Goal: Check status: Check status

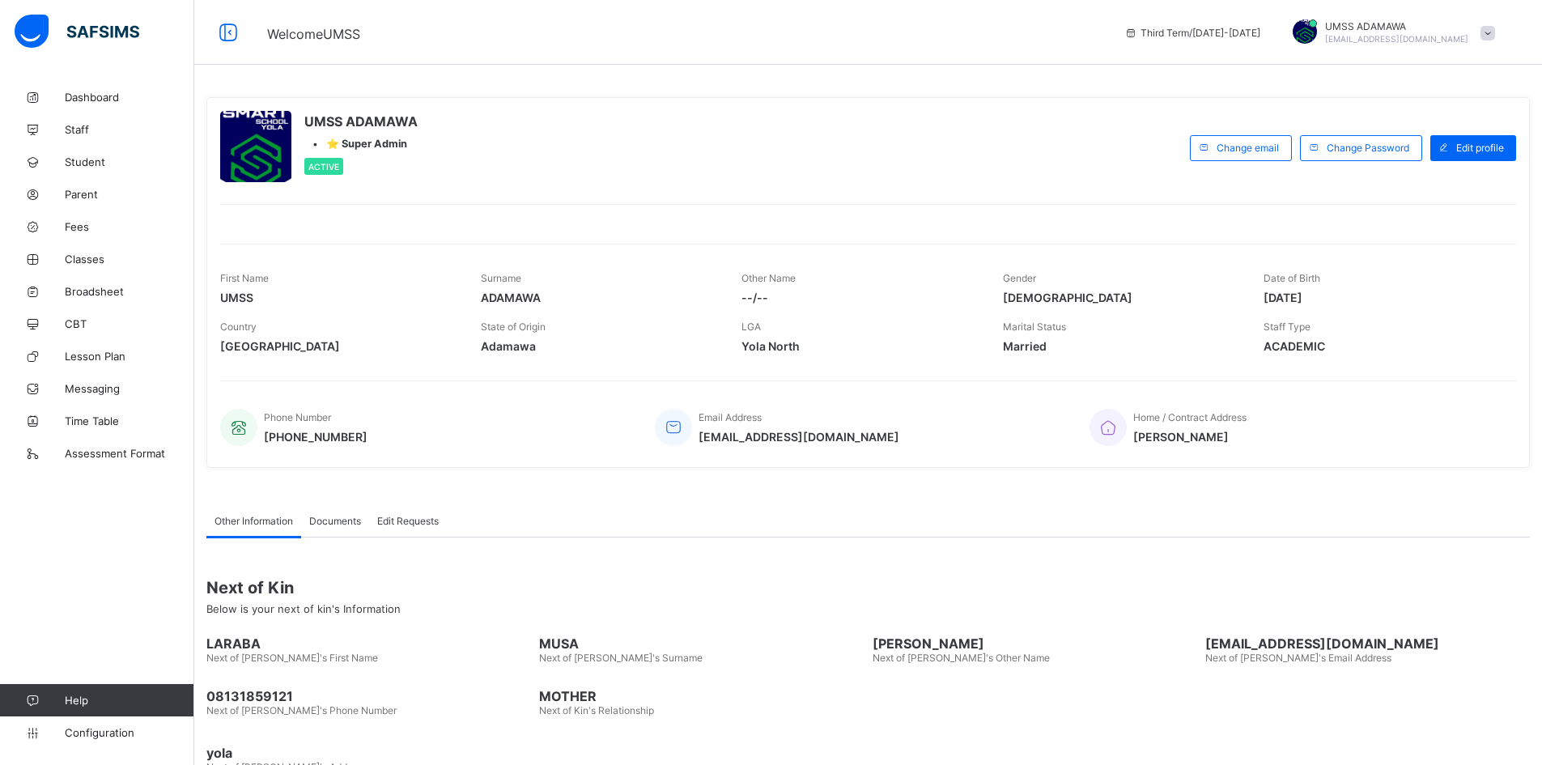
click at [79, 288] on span "Broadsheet" at bounding box center [130, 291] width 130 height 13
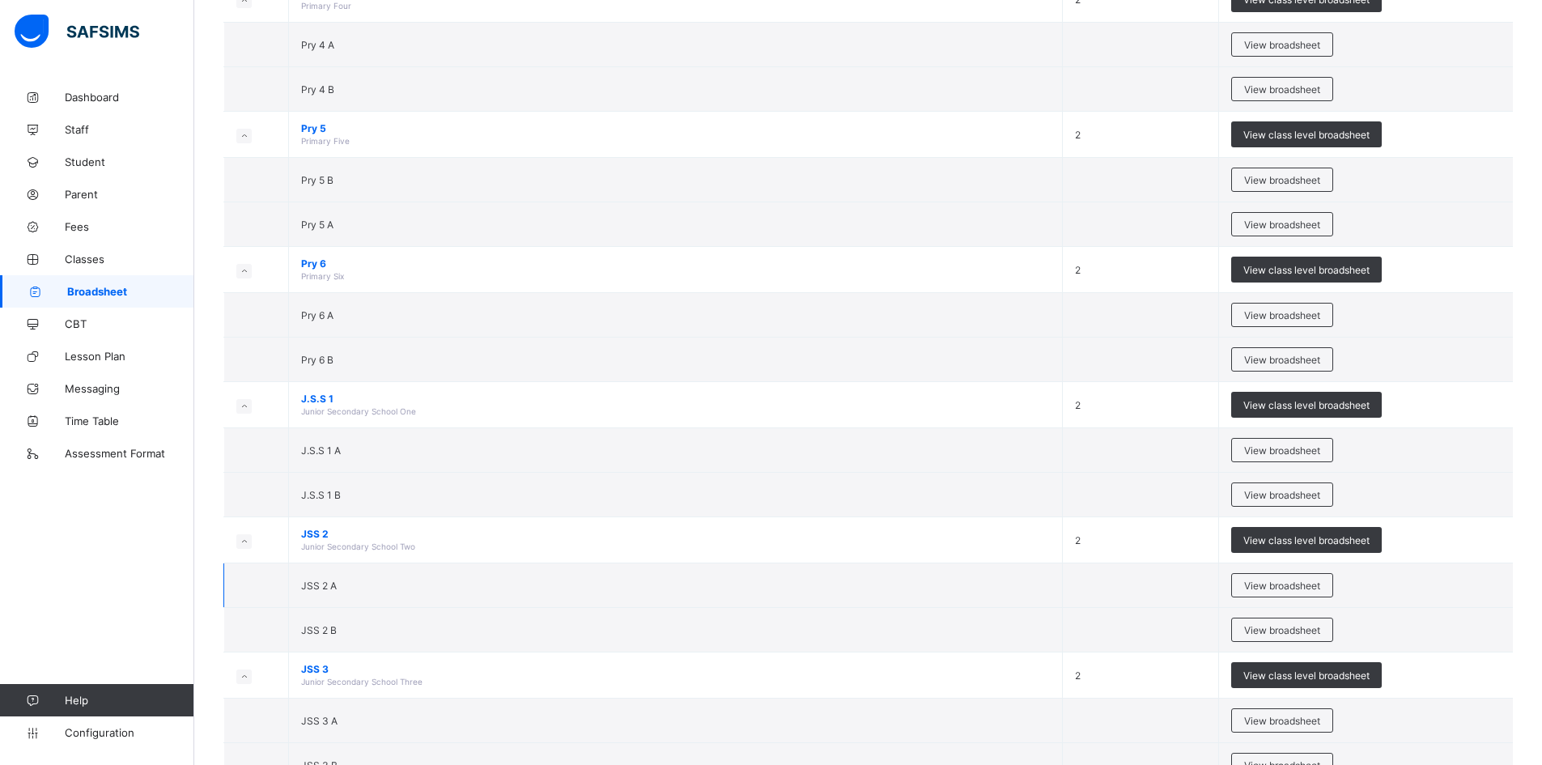
scroll to position [891, 0]
click at [1264, 625] on span "View broadsheet" at bounding box center [1282, 629] width 76 height 12
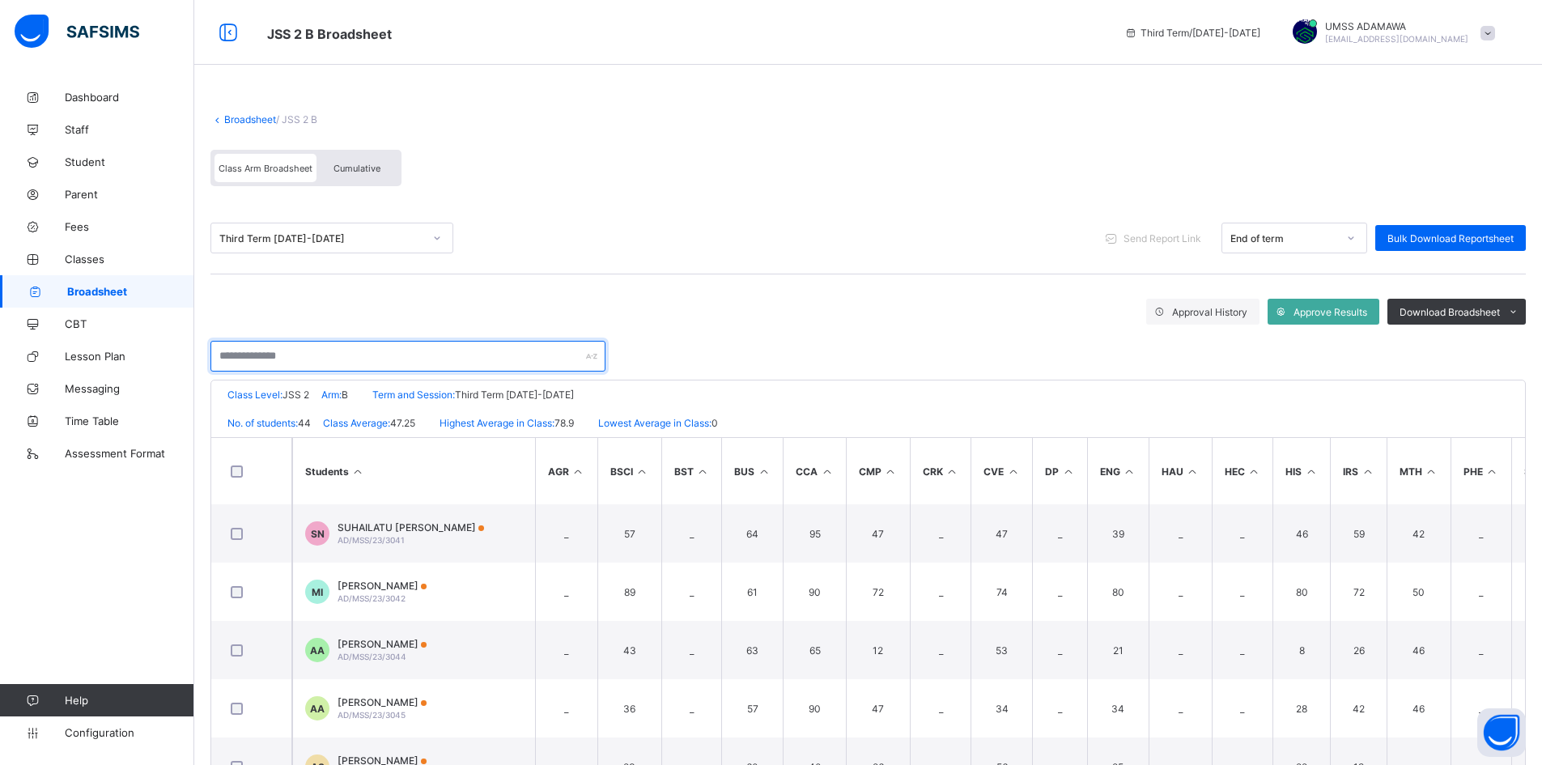
click at [329, 354] on input "text" at bounding box center [407, 356] width 395 height 31
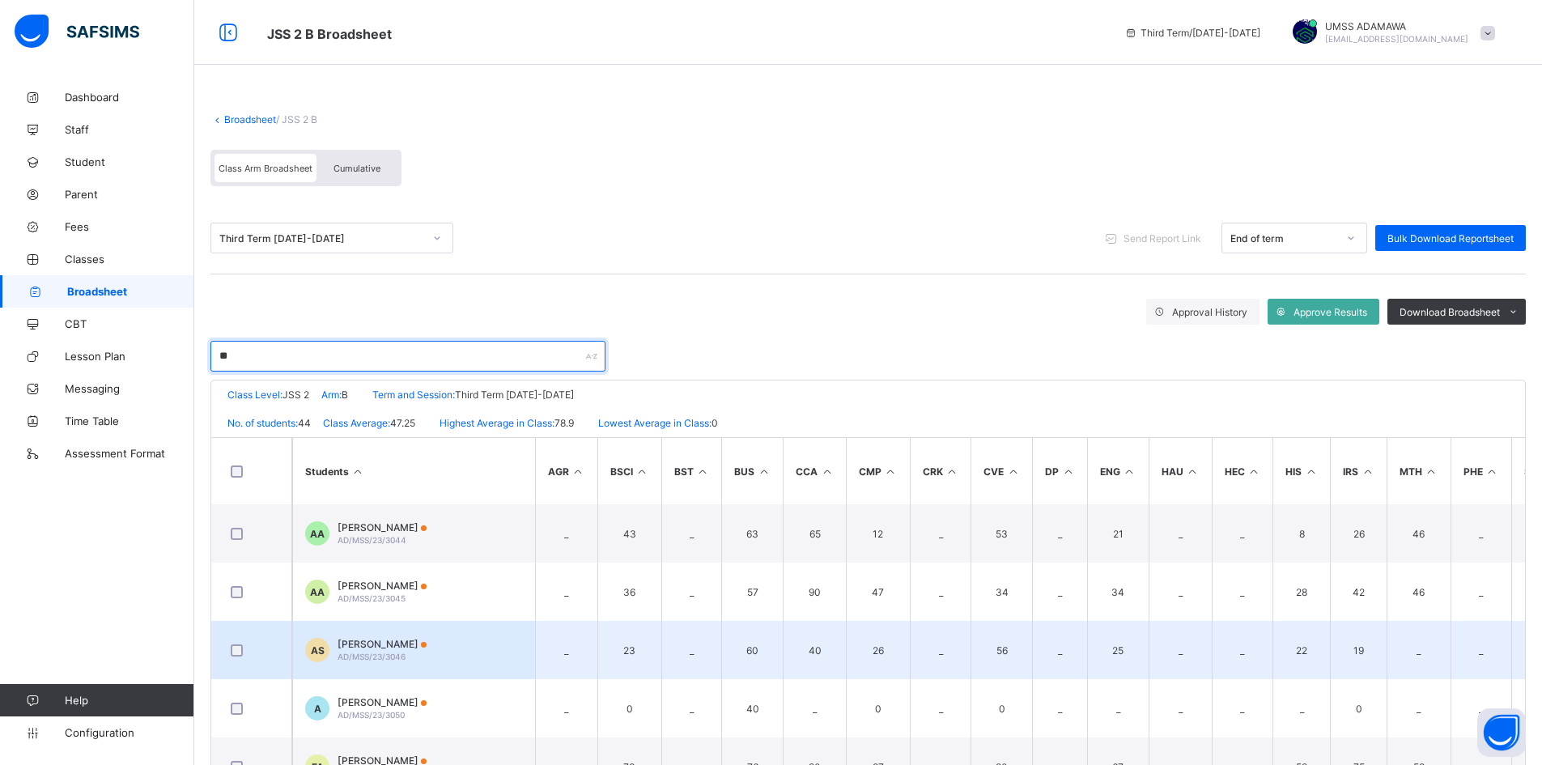
type input "**"
click at [427, 644] on span "[PERSON_NAME]" at bounding box center [382, 644] width 89 height 12
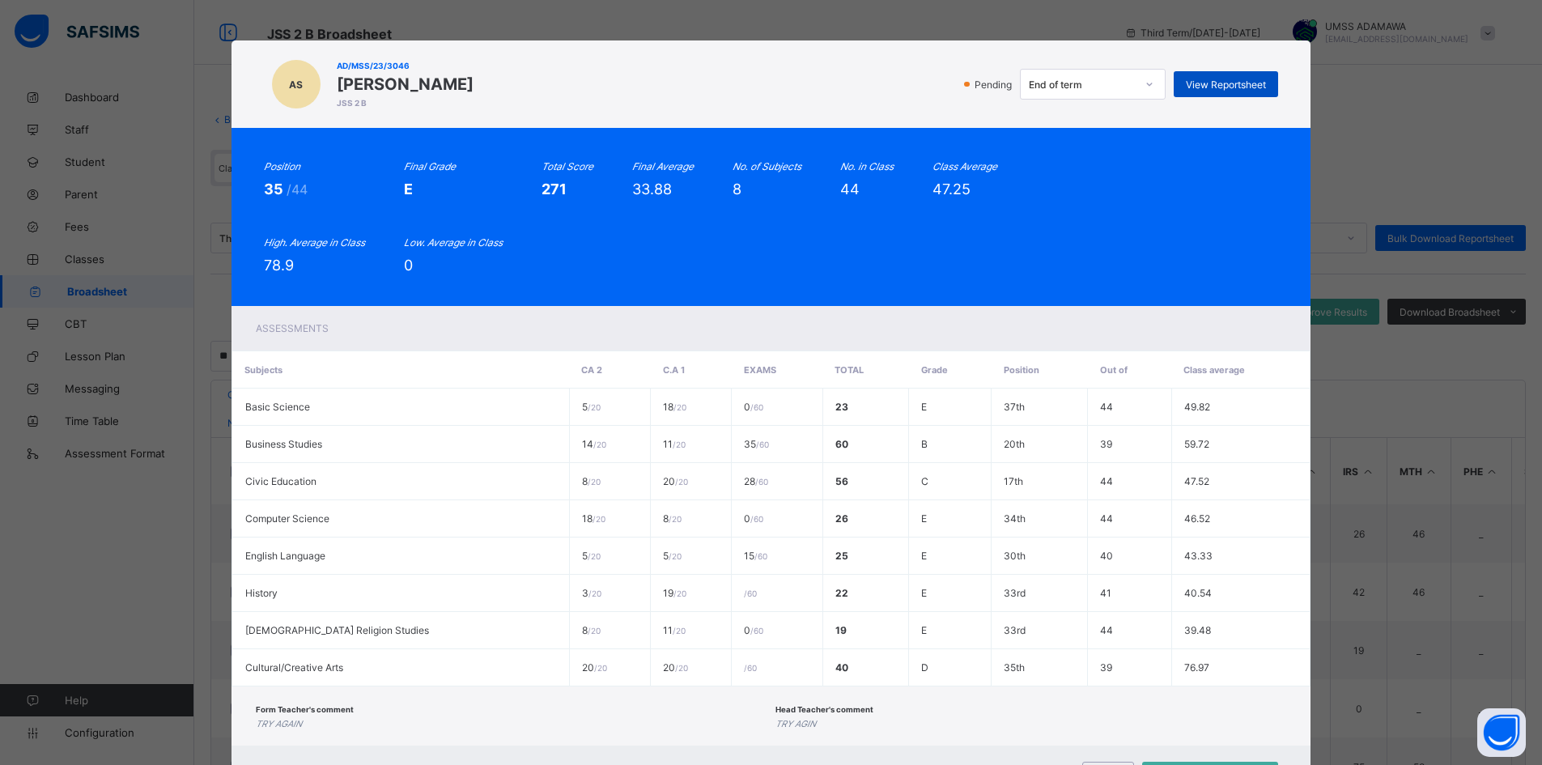
click at [1234, 83] on span "View Reportsheet" at bounding box center [1226, 85] width 80 height 12
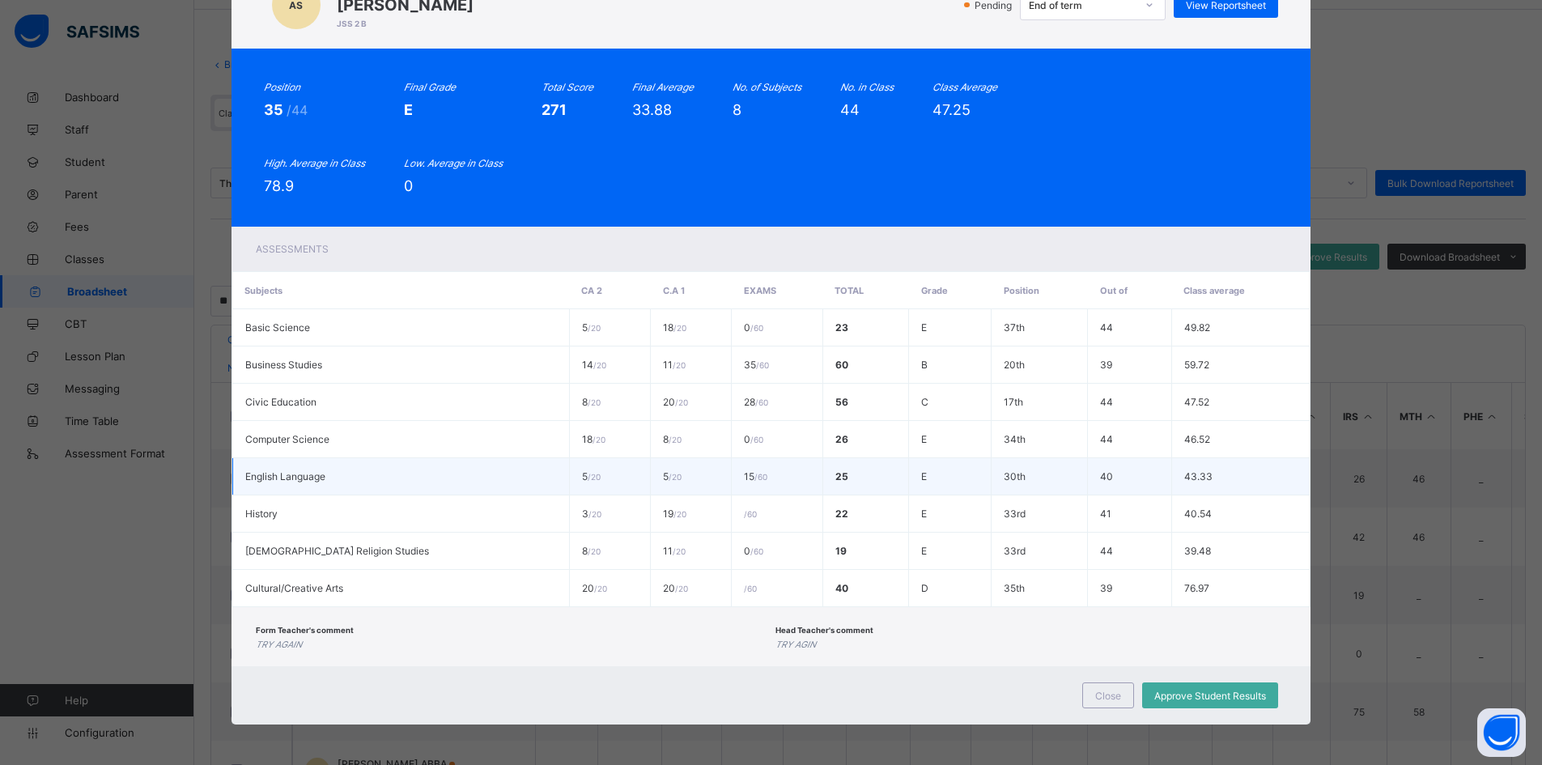
scroll to position [110, 0]
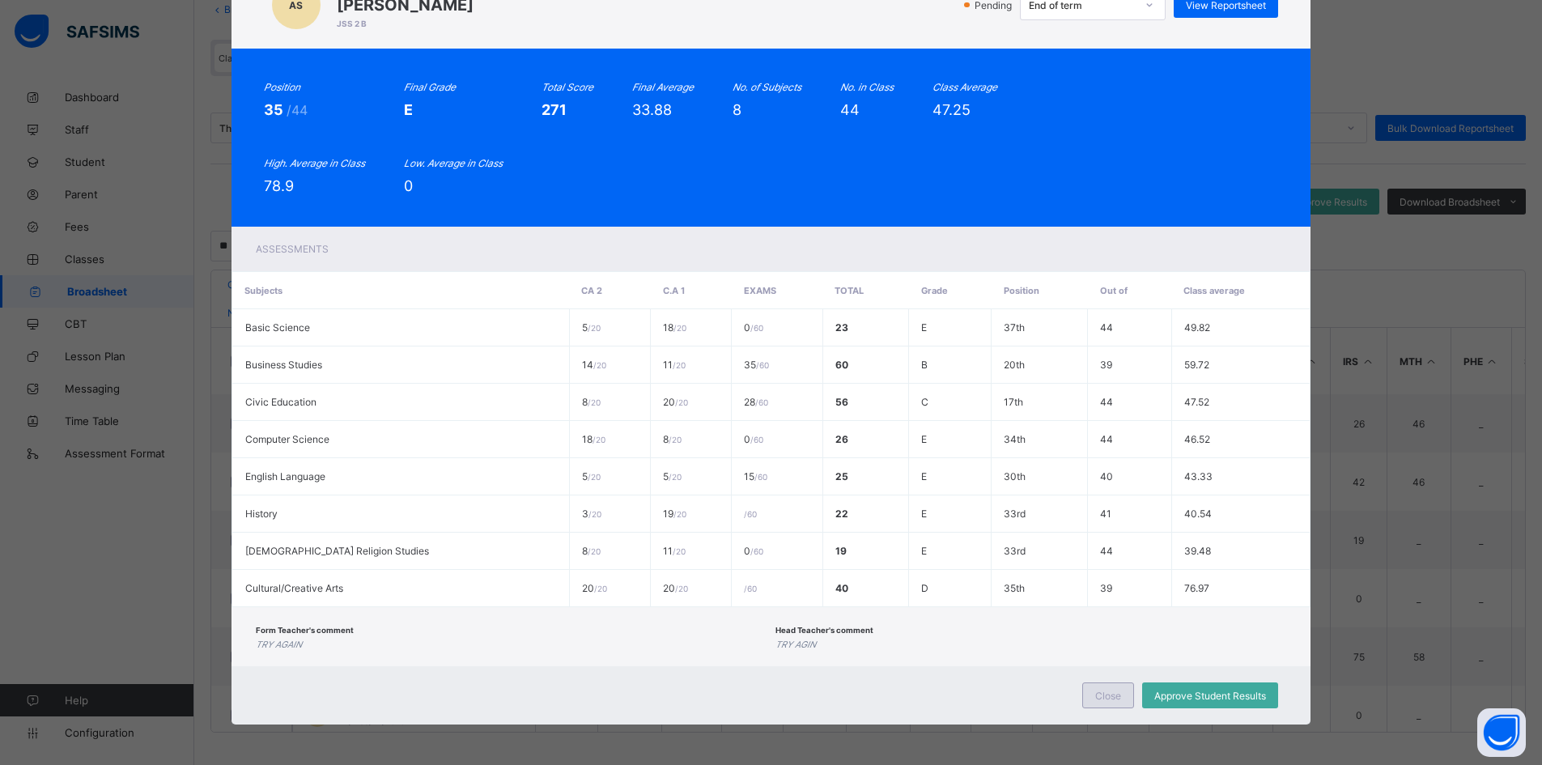
click at [1099, 696] on span "Close" at bounding box center [1108, 696] width 26 height 12
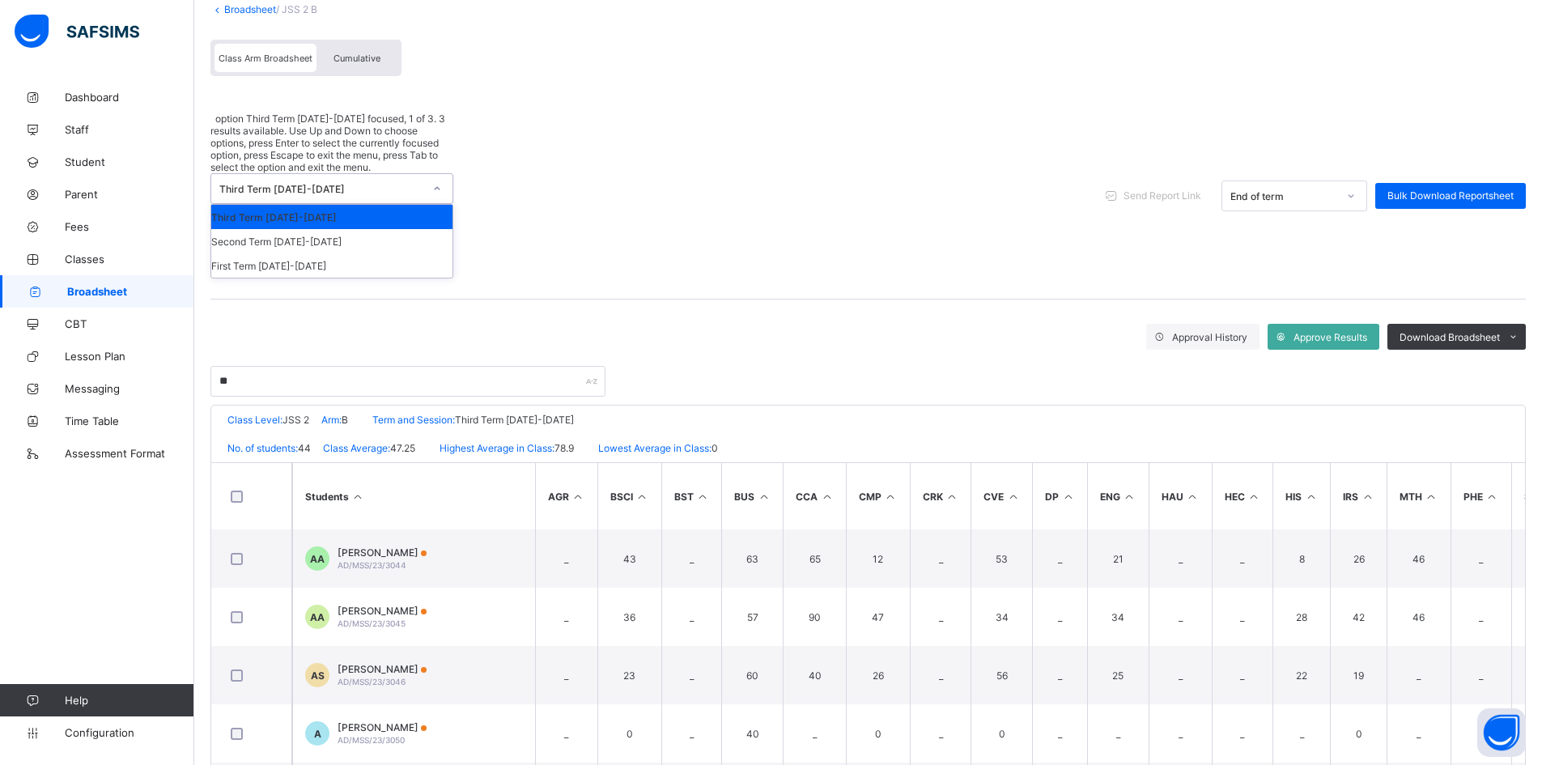
click at [376, 183] on div "Third Term [DATE]-[DATE]" at bounding box center [321, 189] width 204 height 12
click at [369, 229] on div "Second Term [DATE]-[DATE]" at bounding box center [331, 241] width 241 height 24
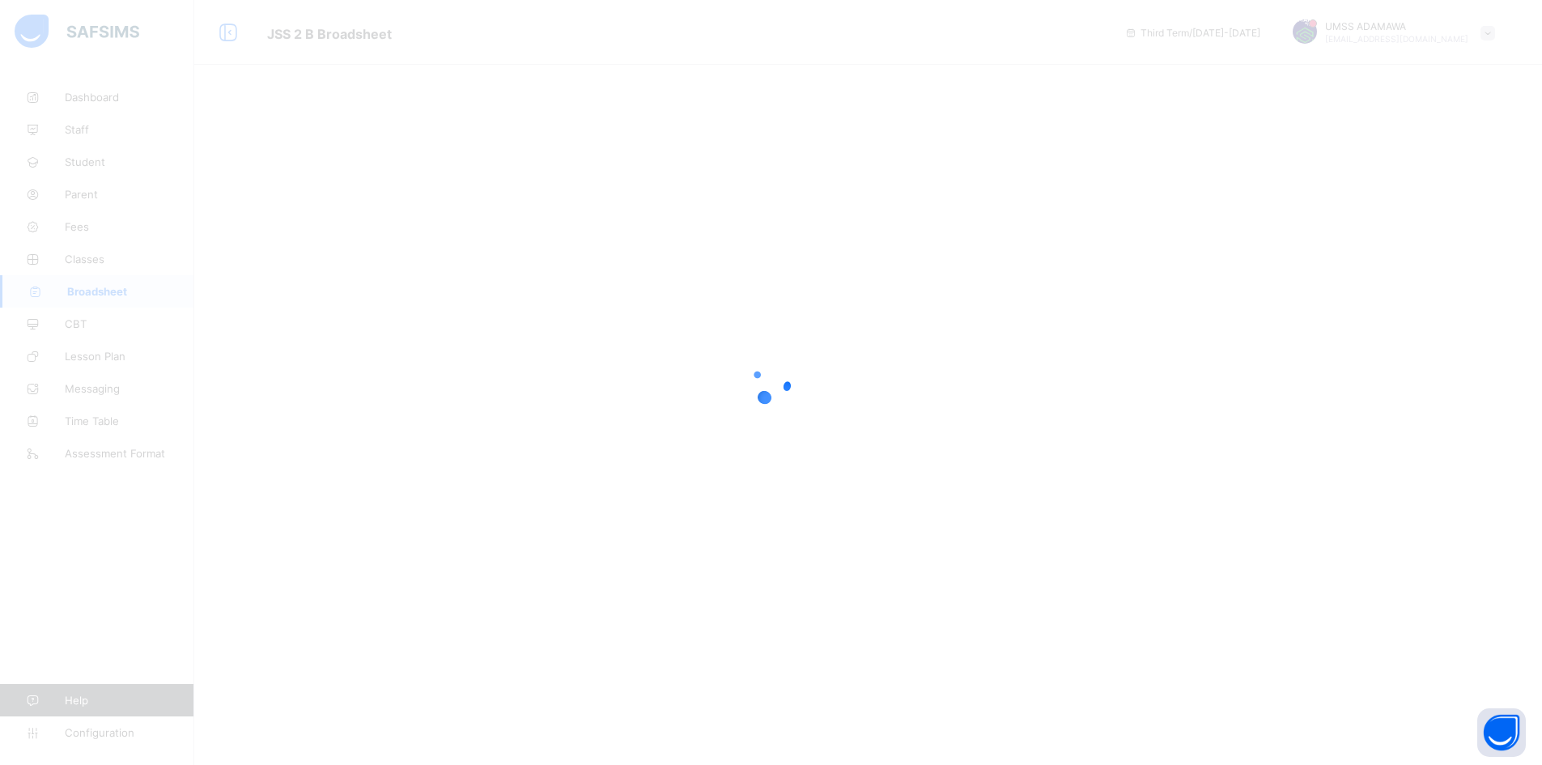
scroll to position [0, 0]
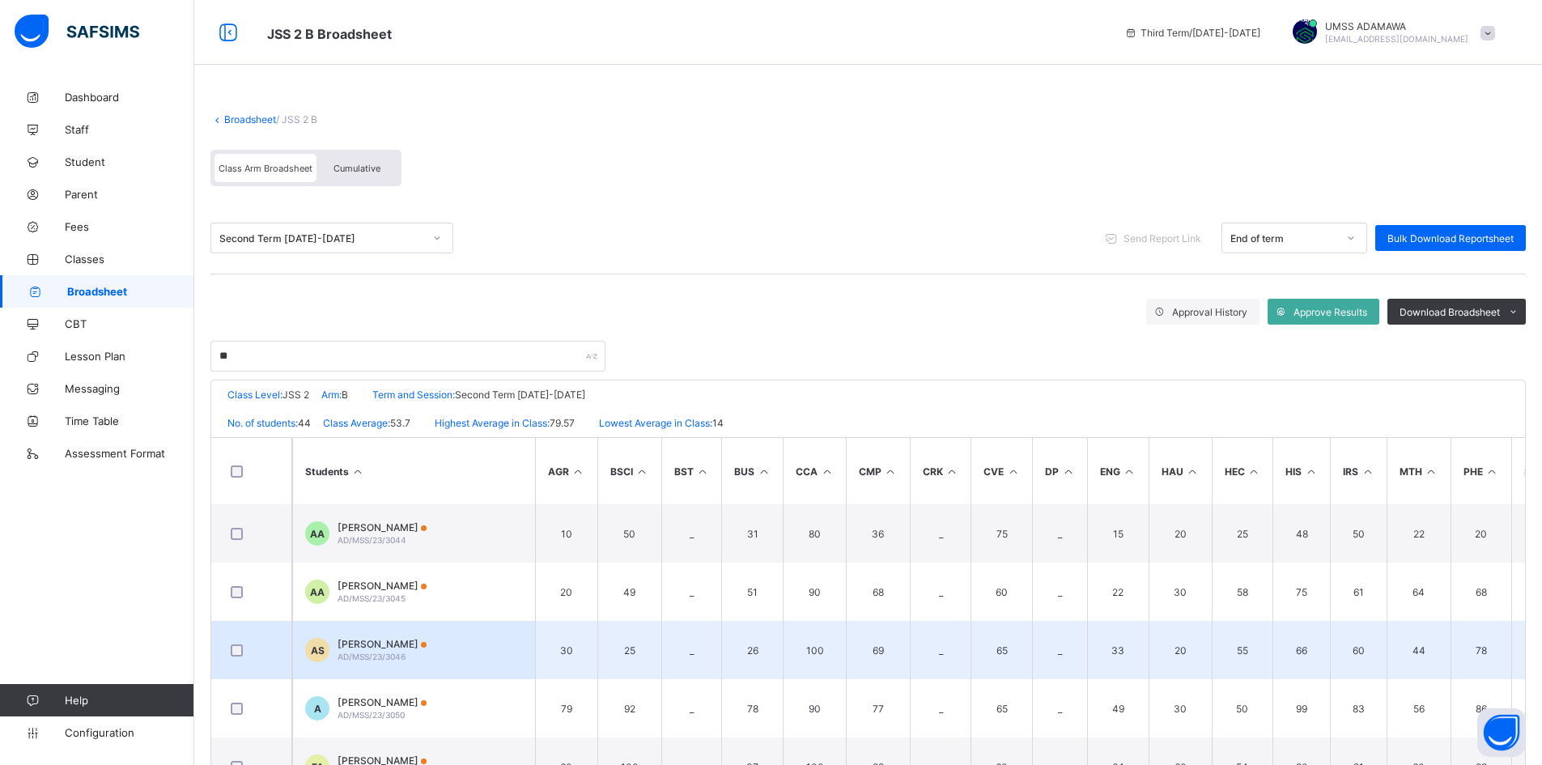
click at [415, 645] on span "[PERSON_NAME]" at bounding box center [382, 644] width 89 height 12
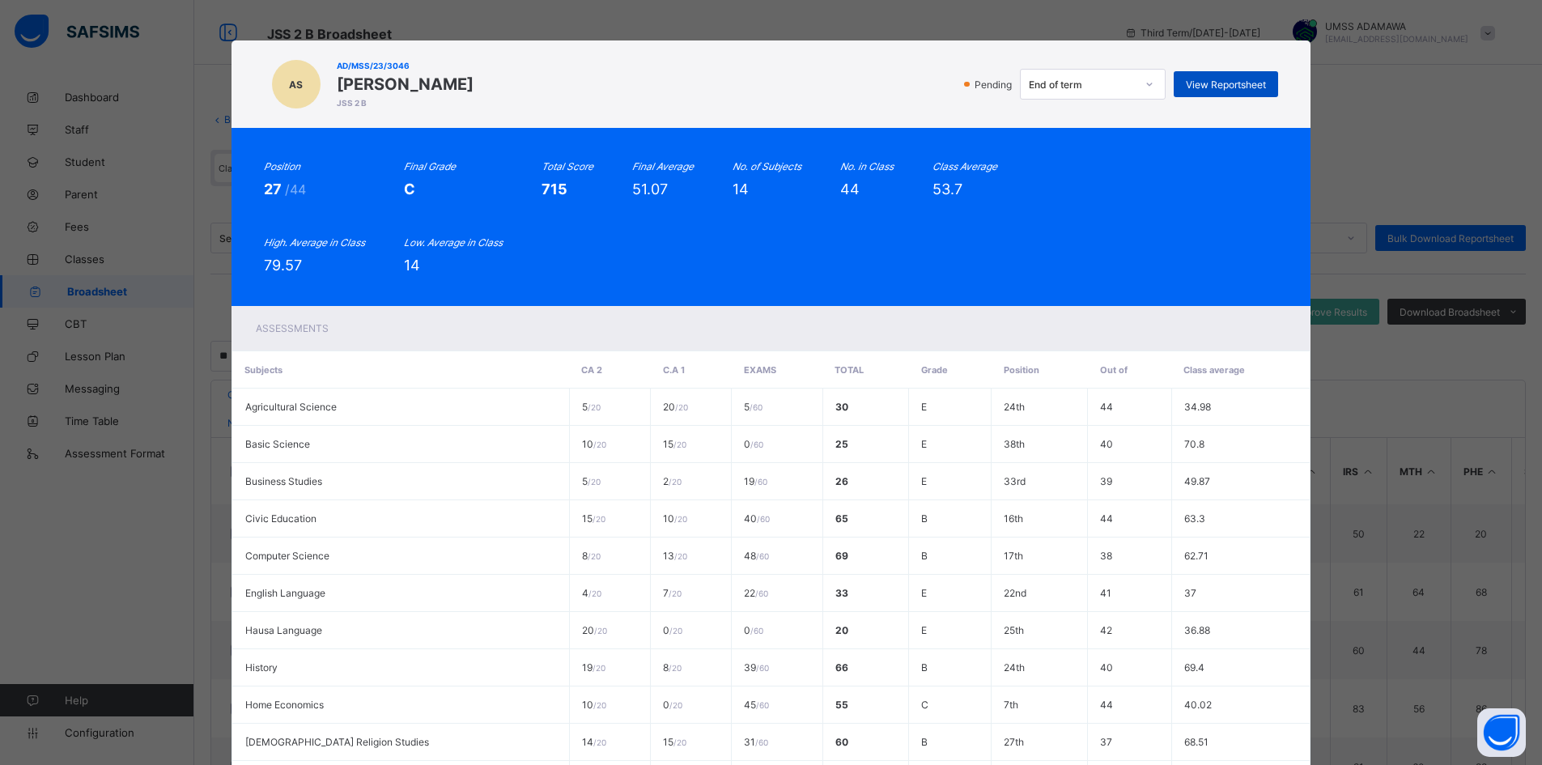
click at [1212, 86] on span "View Reportsheet" at bounding box center [1226, 85] width 80 height 12
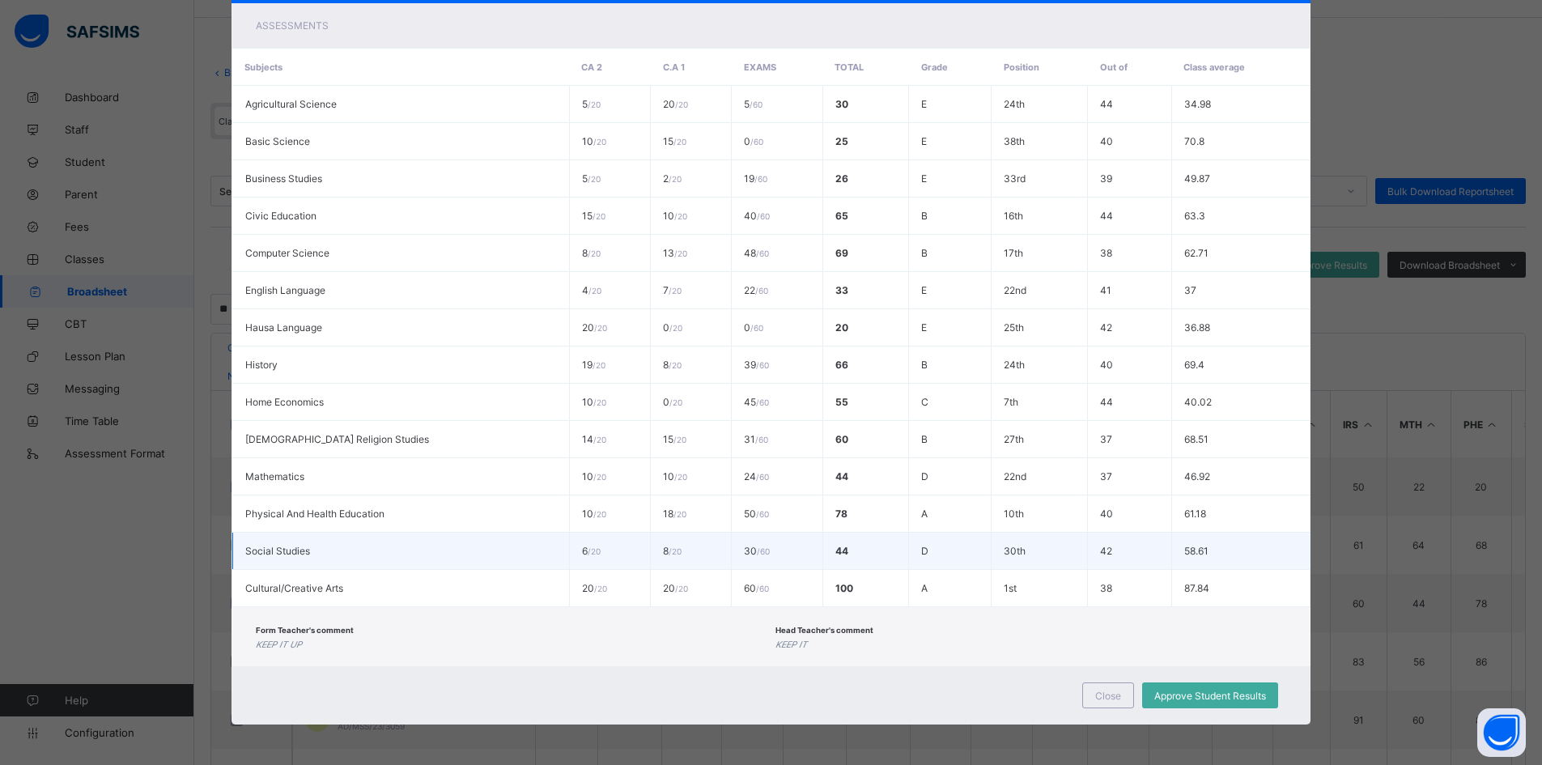
scroll to position [110, 0]
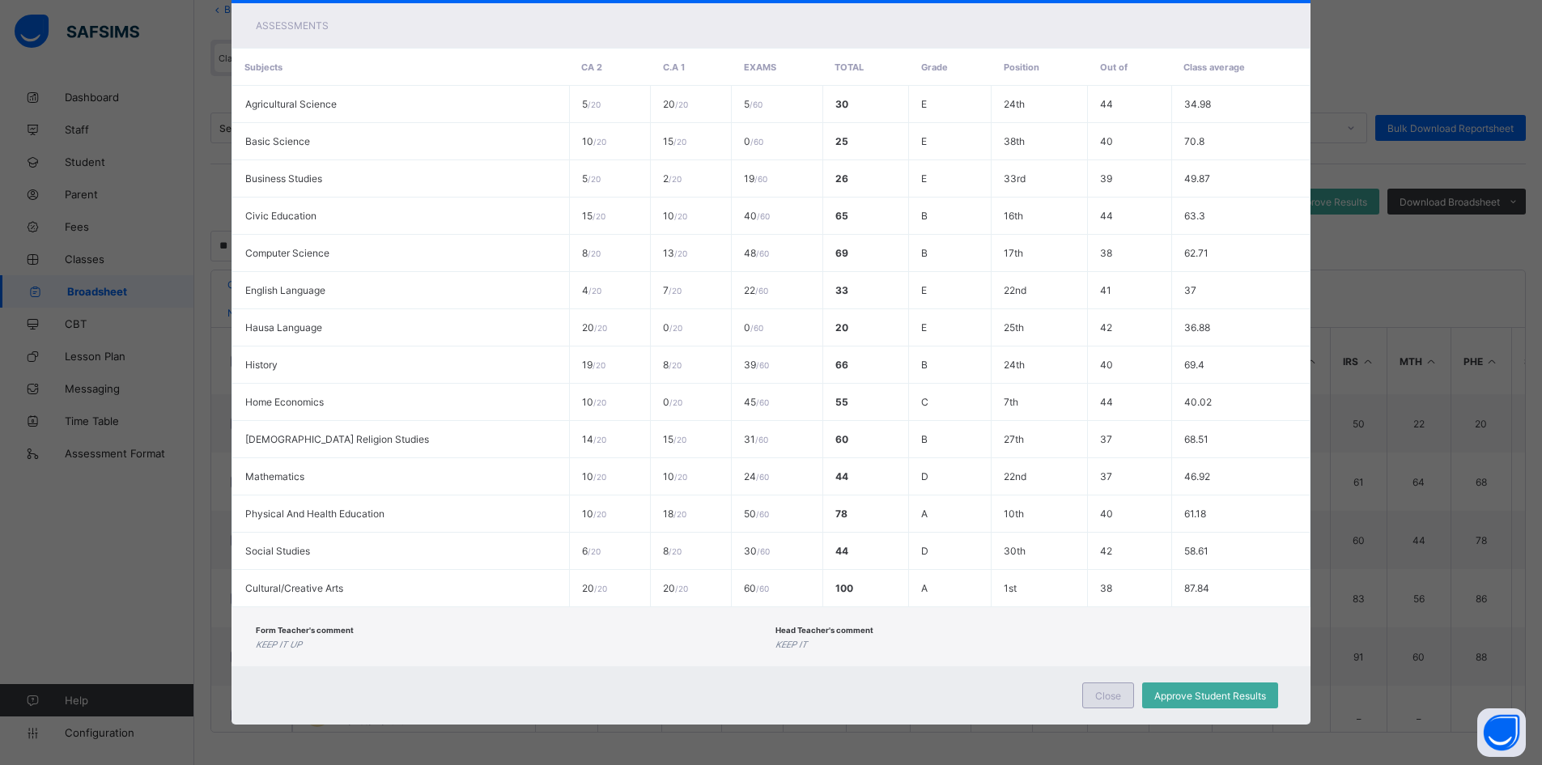
click at [1116, 703] on div "Close" at bounding box center [1108, 695] width 52 height 26
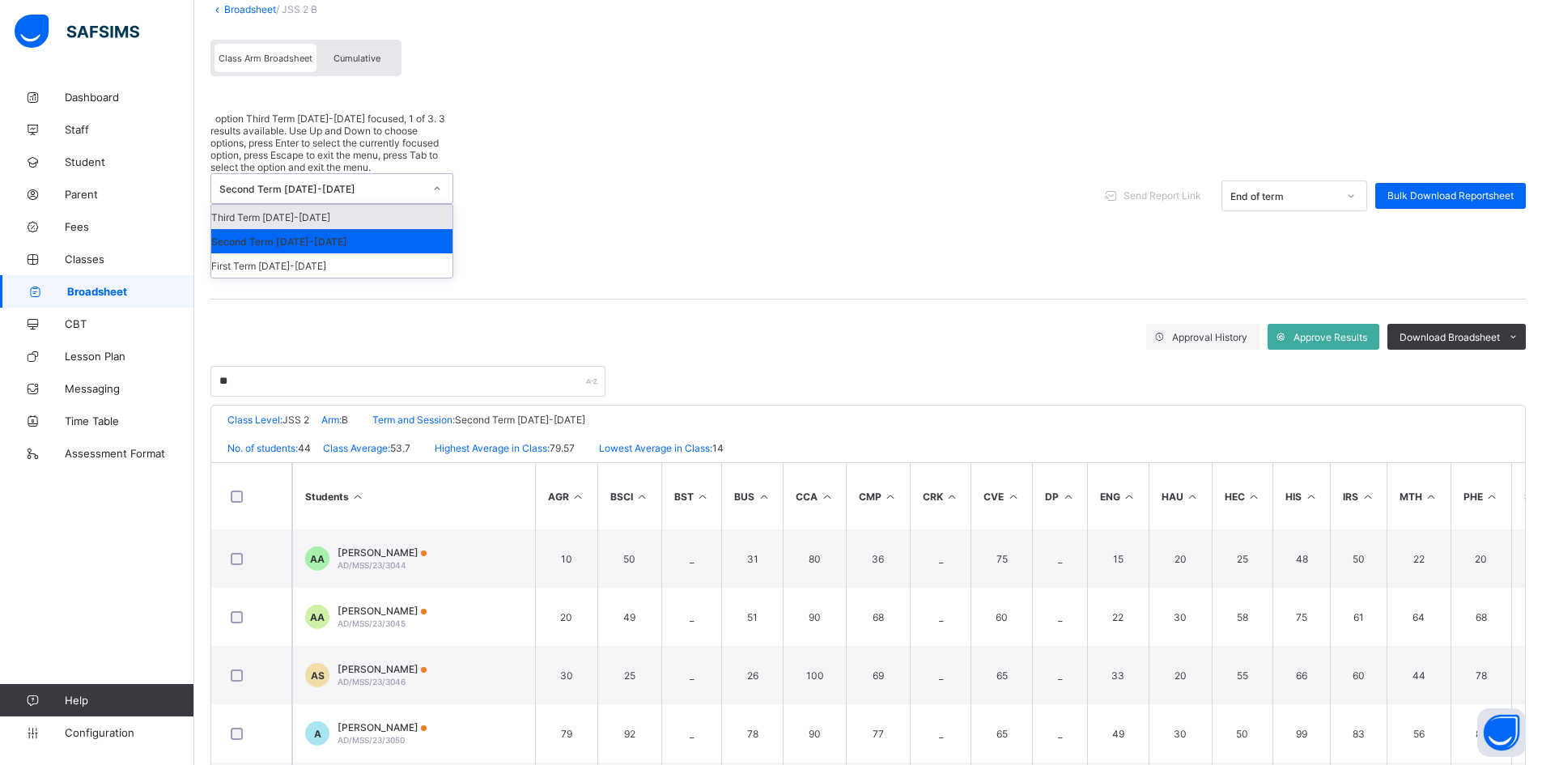
click at [386, 183] on div "Second Term [DATE]-[DATE]" at bounding box center [321, 189] width 204 height 12
click at [398, 253] on div "First Term [DATE]-[DATE]" at bounding box center [331, 265] width 241 height 24
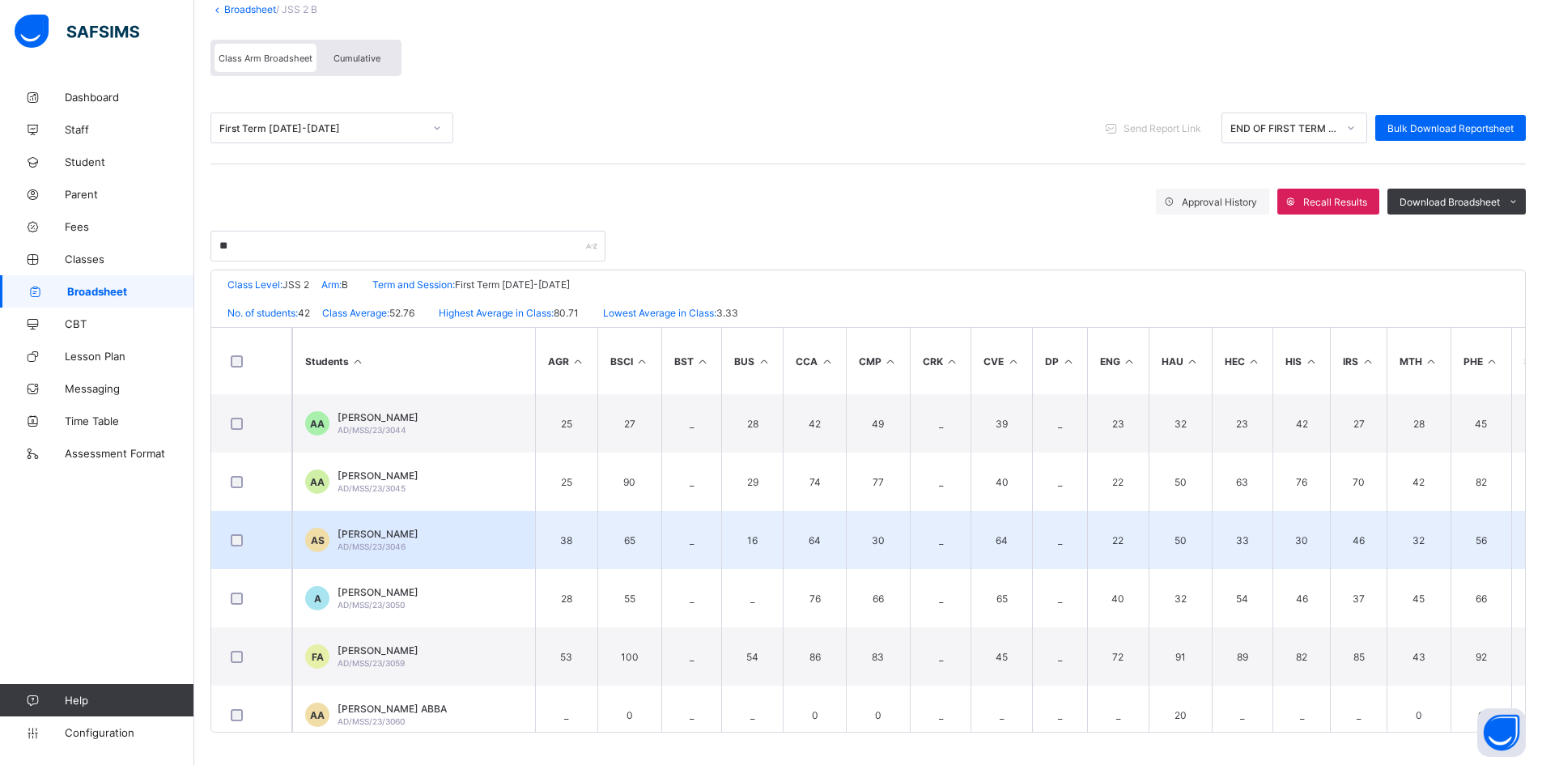
click at [381, 518] on td "AS [PERSON_NAME] AD/MSS/23/3046" at bounding box center [413, 540] width 243 height 58
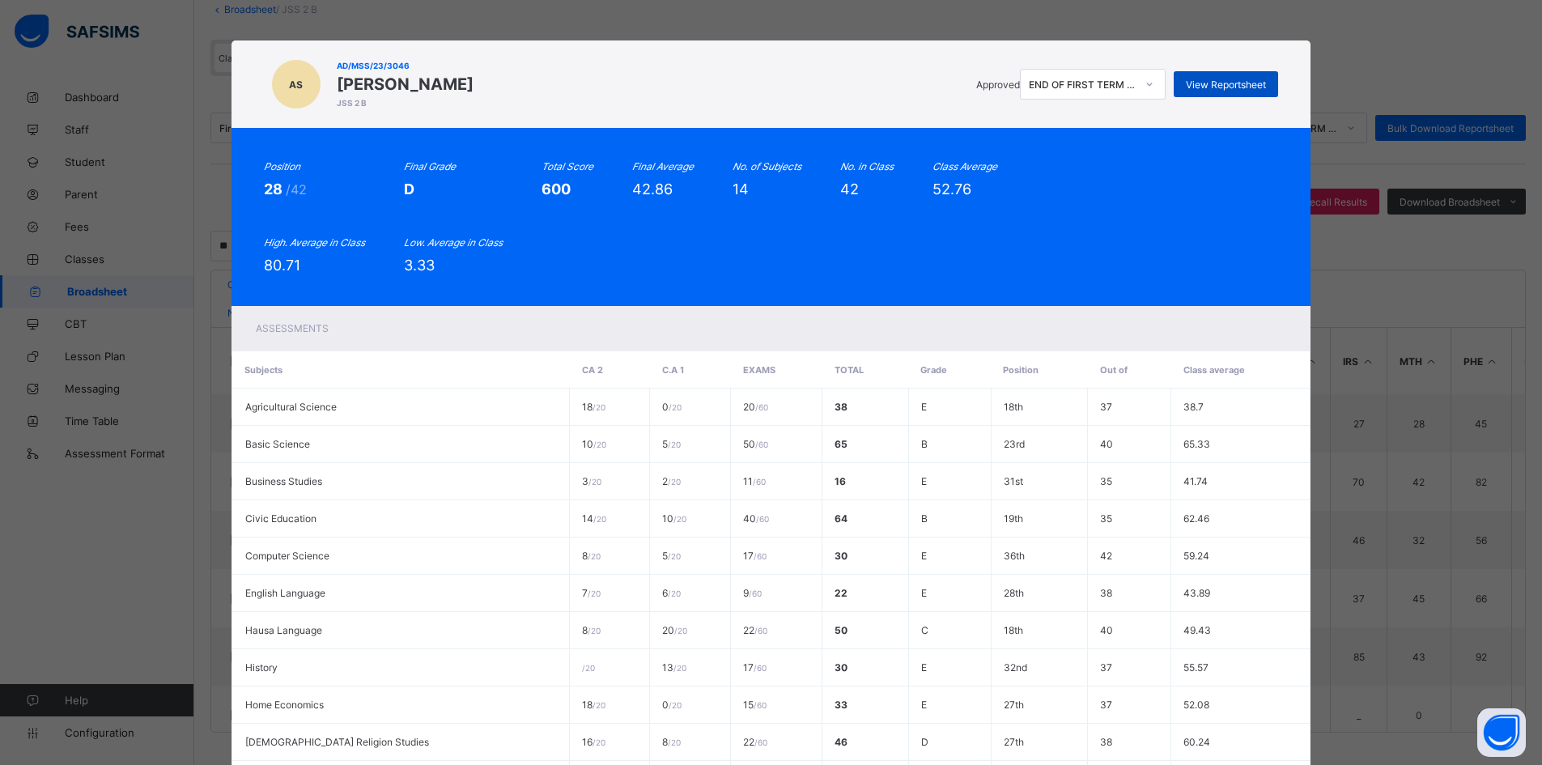
click at [1205, 87] on span "View Reportsheet" at bounding box center [1226, 85] width 80 height 12
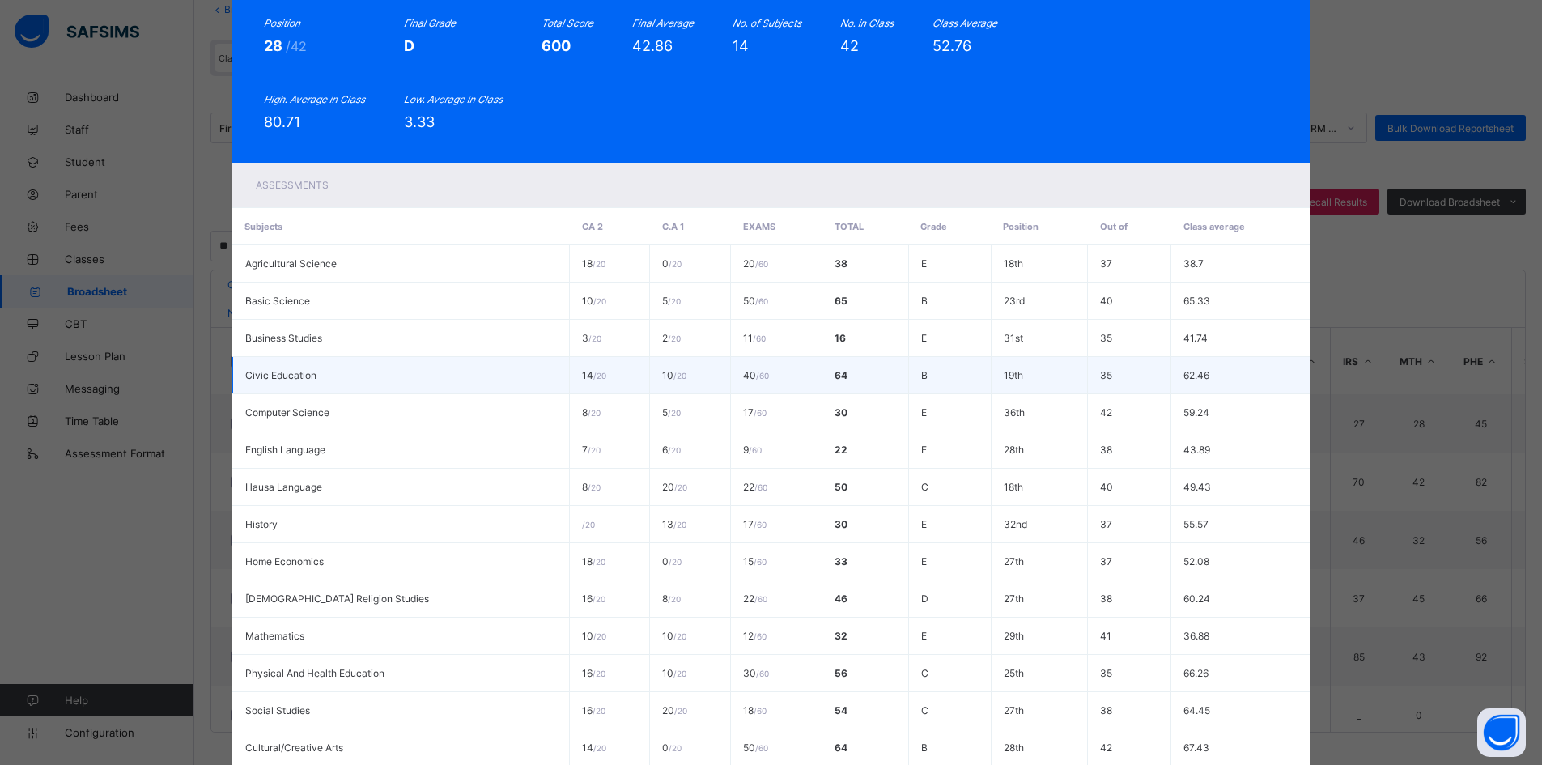
scroll to position [303, 0]
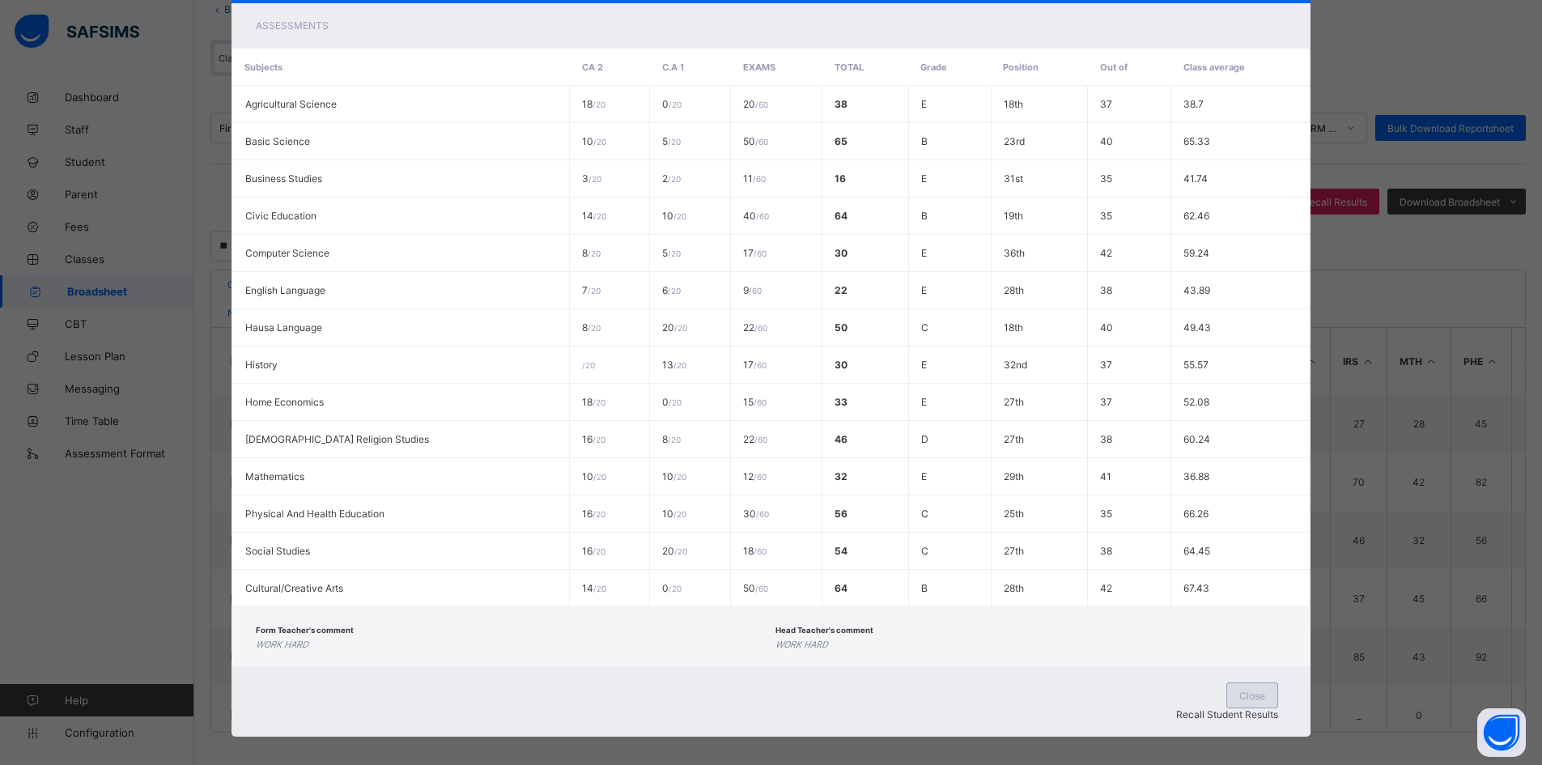
click at [1239, 699] on span "Close" at bounding box center [1252, 696] width 26 height 12
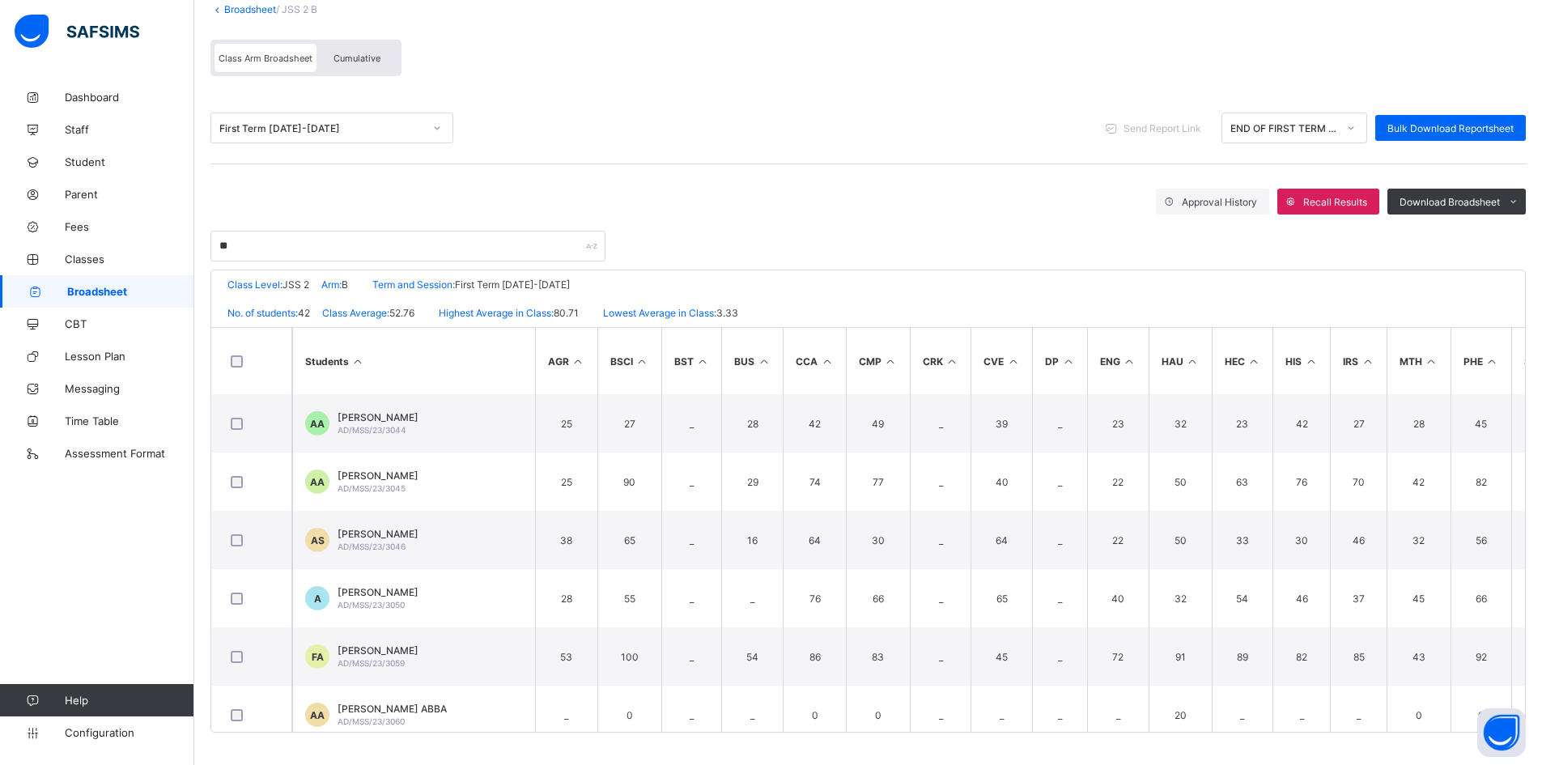
click at [372, 119] on div "First Term [DATE]-[DATE]" at bounding box center [316, 128] width 210 height 23
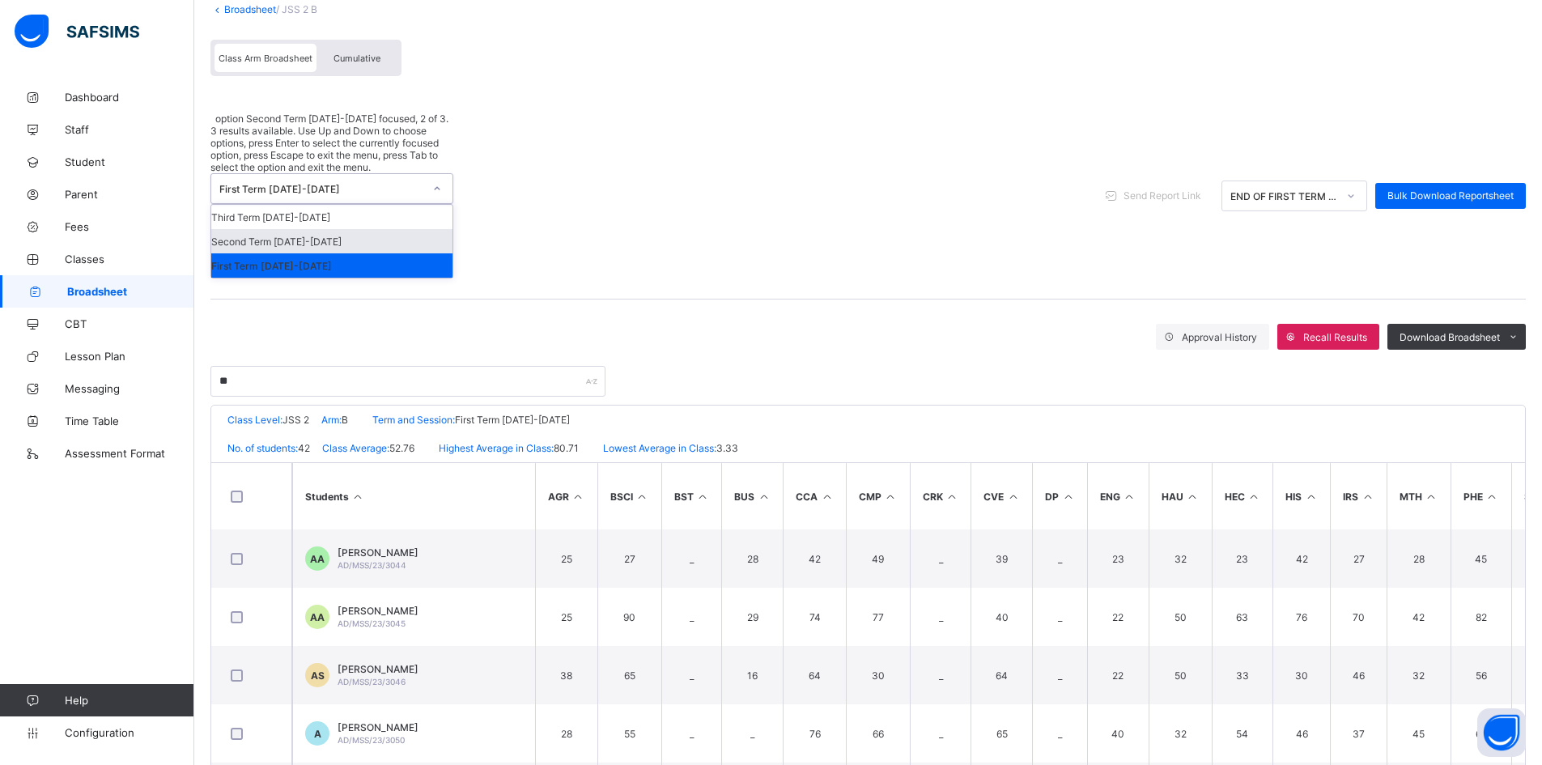
click at [368, 229] on div "Second Term [DATE]-[DATE]" at bounding box center [331, 241] width 241 height 24
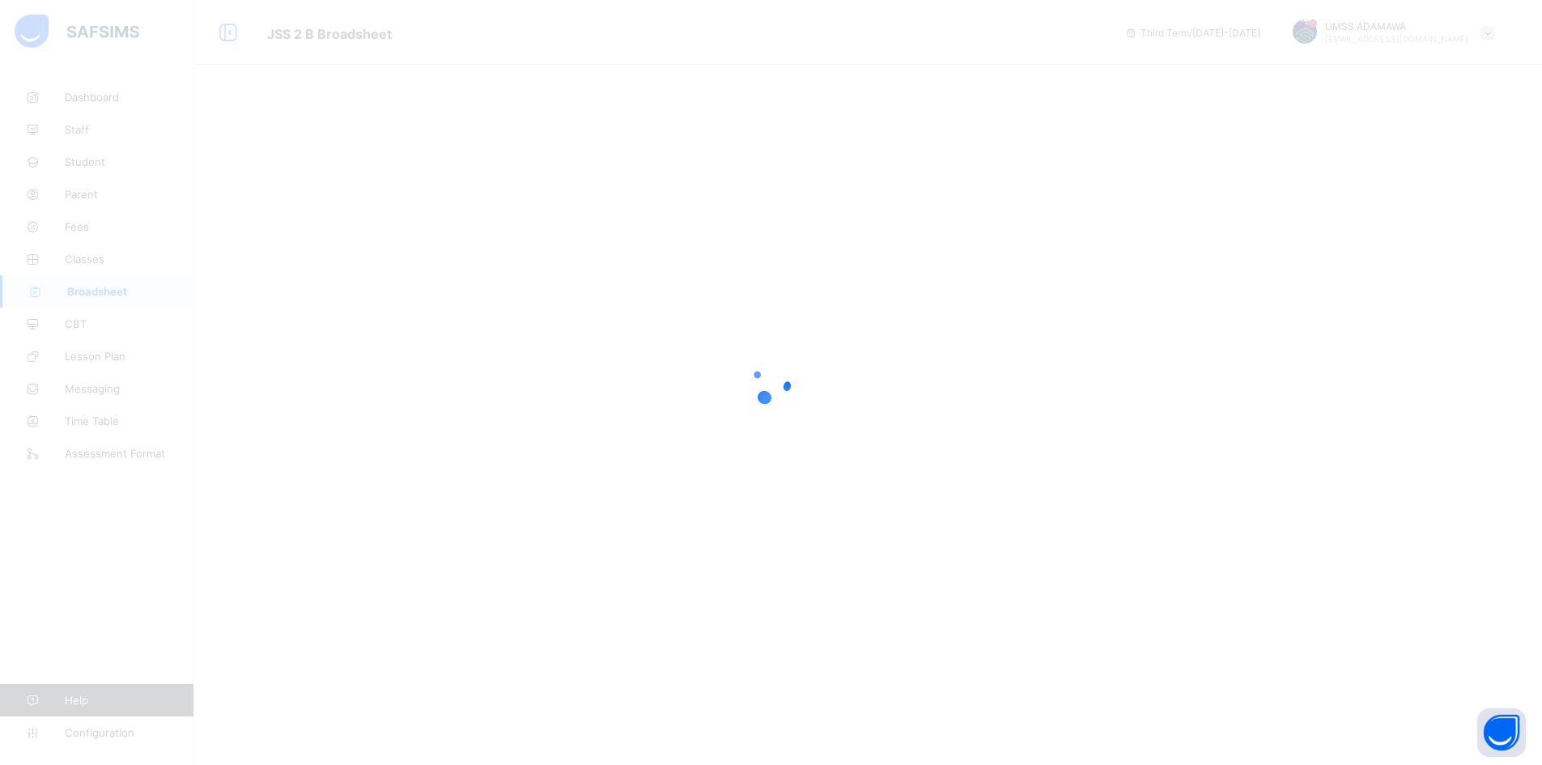
scroll to position [0, 0]
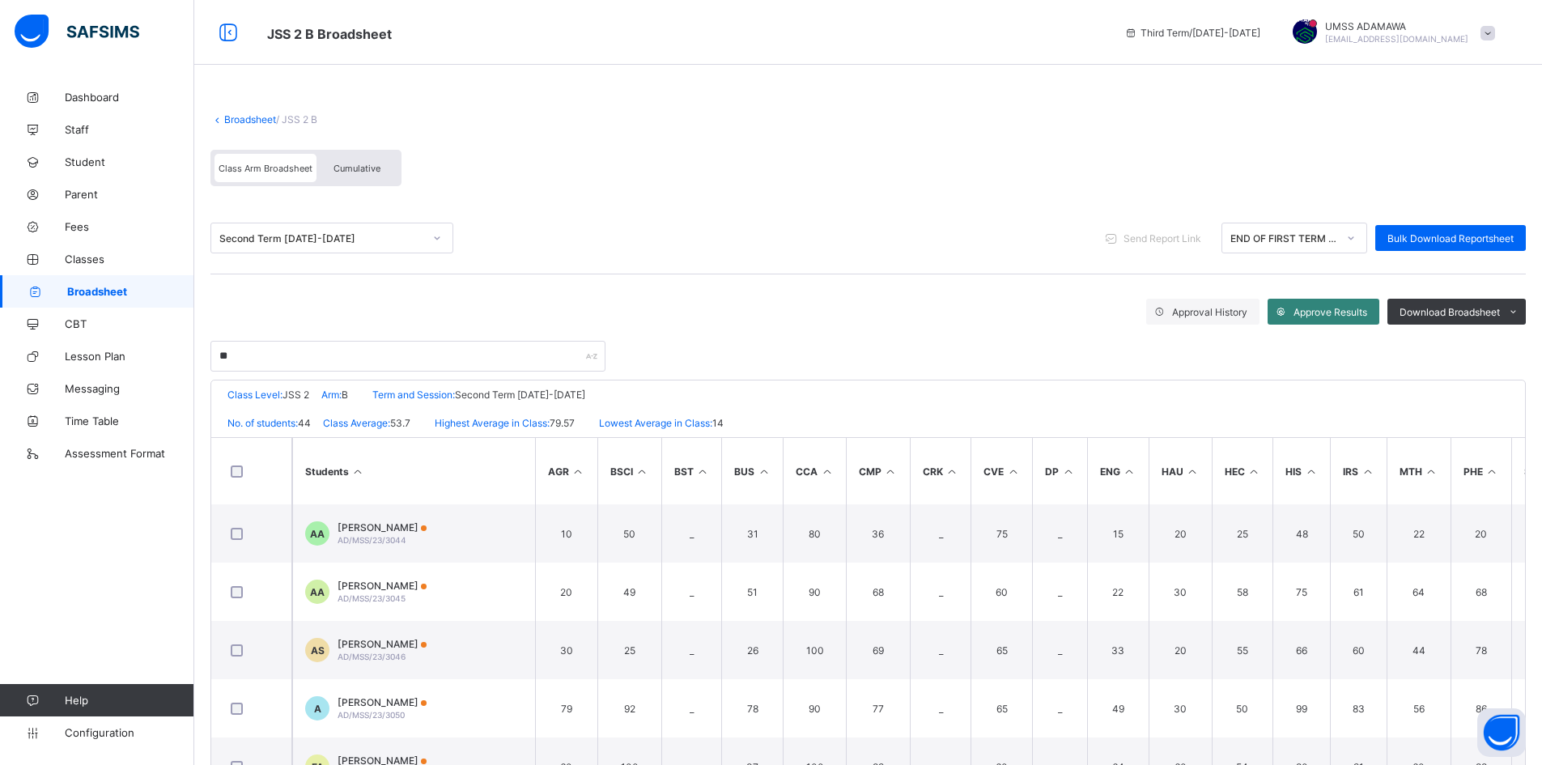
click at [1325, 308] on span "Approve Results" at bounding box center [1331, 312] width 74 height 12
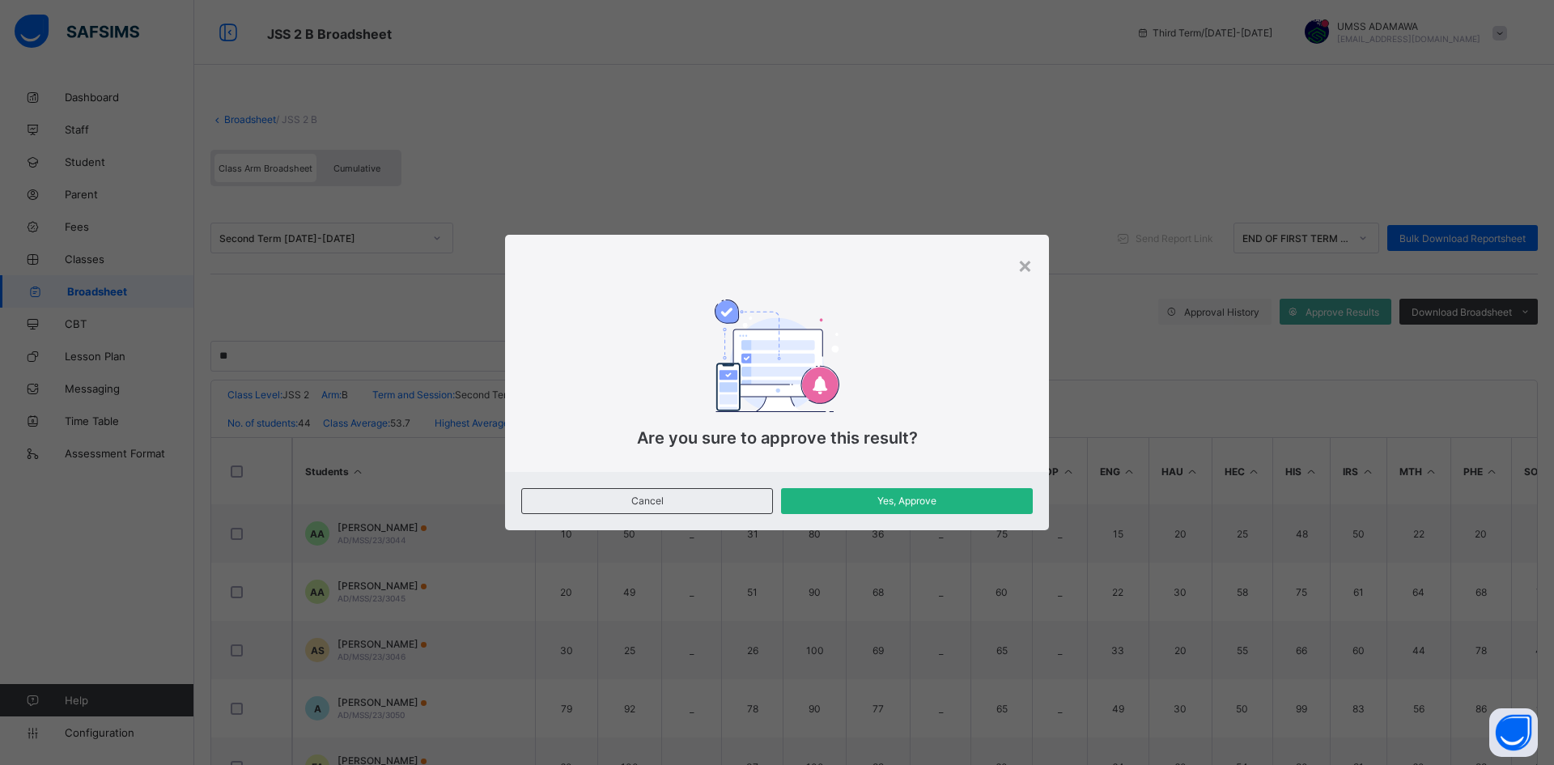
click at [916, 501] on span "Yes, Approve" at bounding box center [906, 501] width 227 height 12
